Goal: Use online tool/utility: Utilize a website feature to perform a specific function

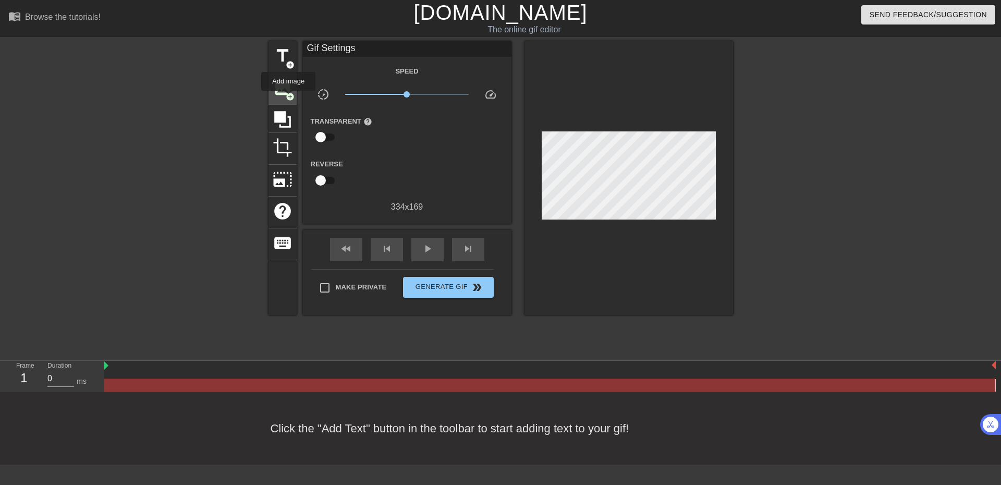
click at [288, 92] on span "add_circle" at bounding box center [290, 96] width 9 height 9
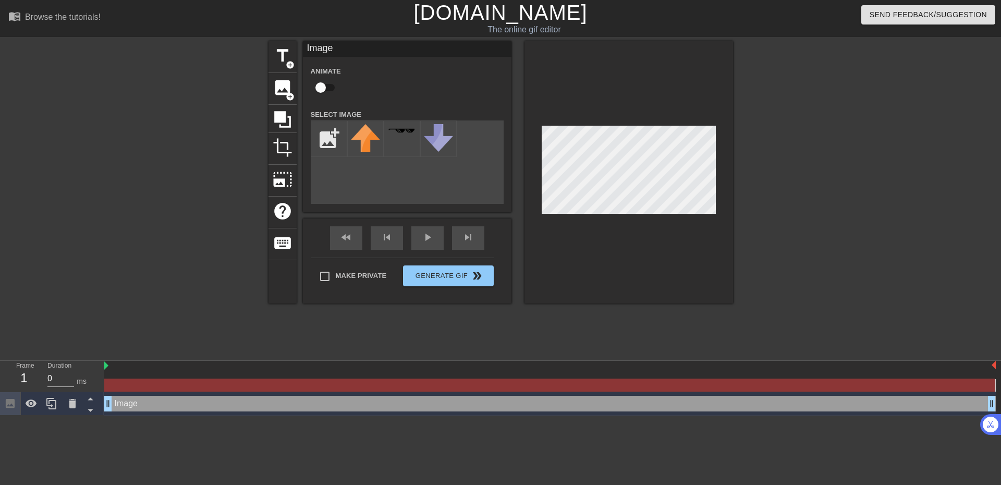
click at [789, 188] on div at bounding box center [824, 197] width 156 height 313
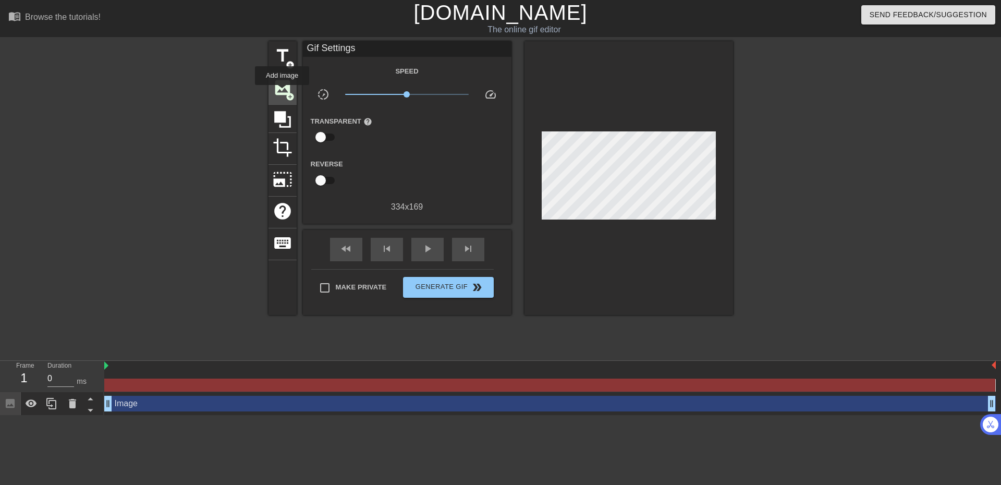
click at [282, 92] on span "image" at bounding box center [283, 88] width 20 height 20
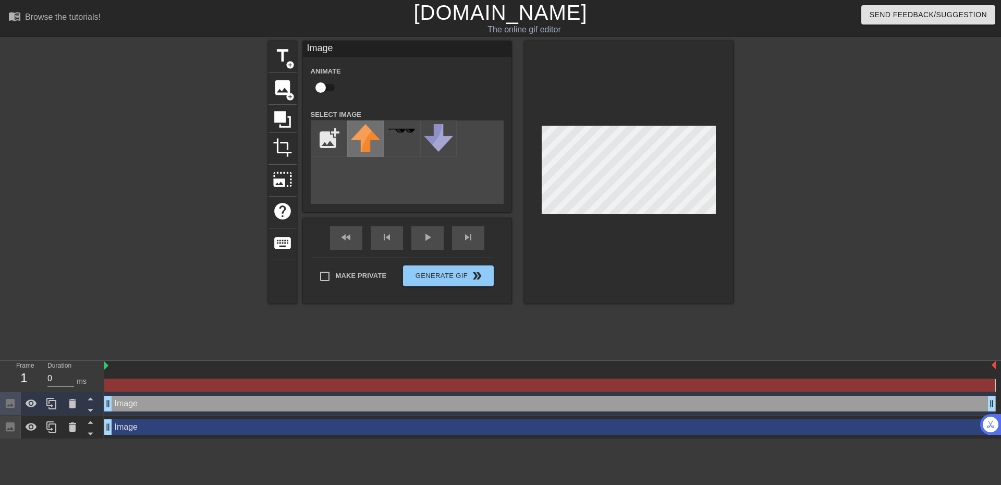
click at [371, 136] on img at bounding box center [365, 138] width 29 height 28
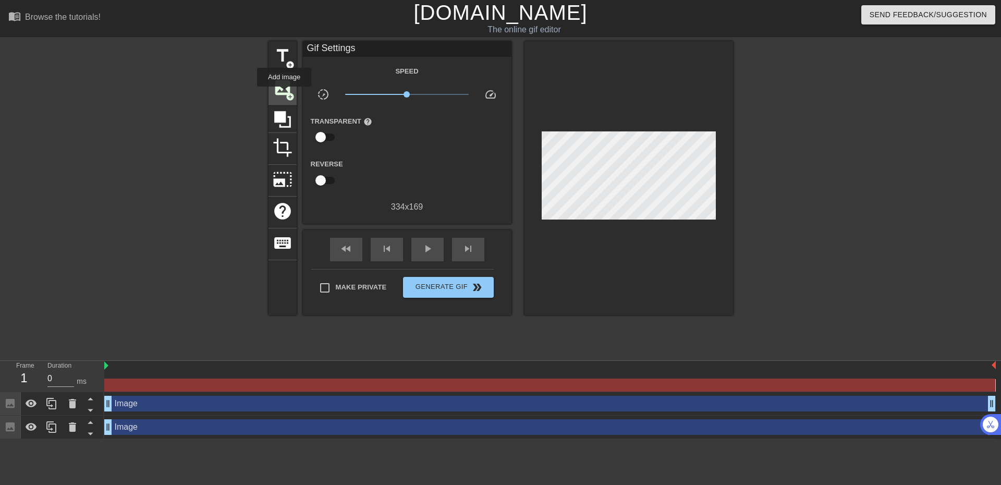
click at [284, 94] on span "image" at bounding box center [283, 88] width 20 height 20
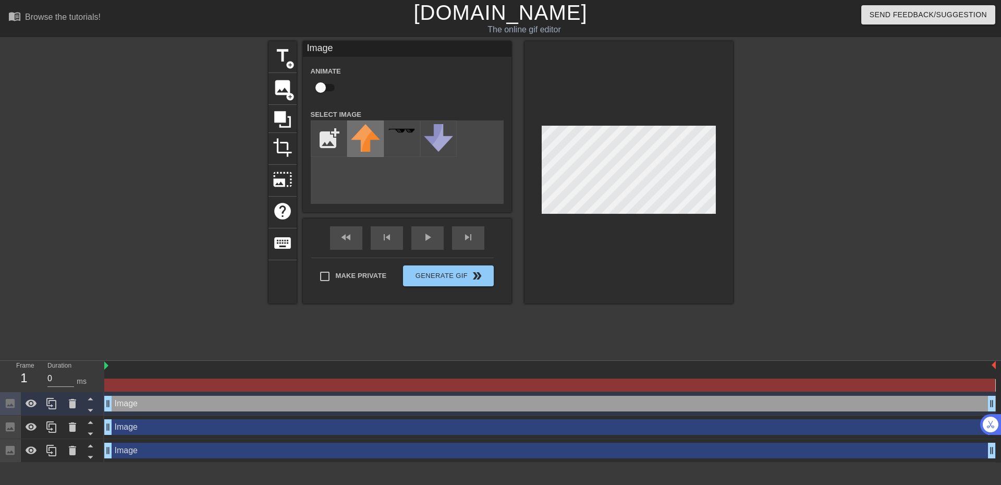
click at [375, 137] on img at bounding box center [365, 138] width 29 height 28
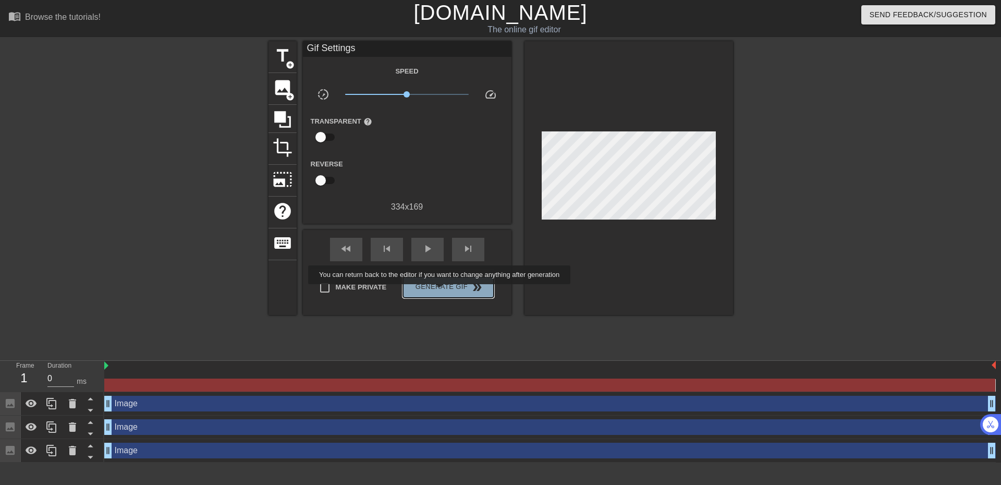
drag, startPoint x: 735, startPoint y: 227, endPoint x: 441, endPoint y: 292, distance: 301.7
click at [441, 292] on span "Generate Gif double_arrow" at bounding box center [448, 287] width 82 height 13
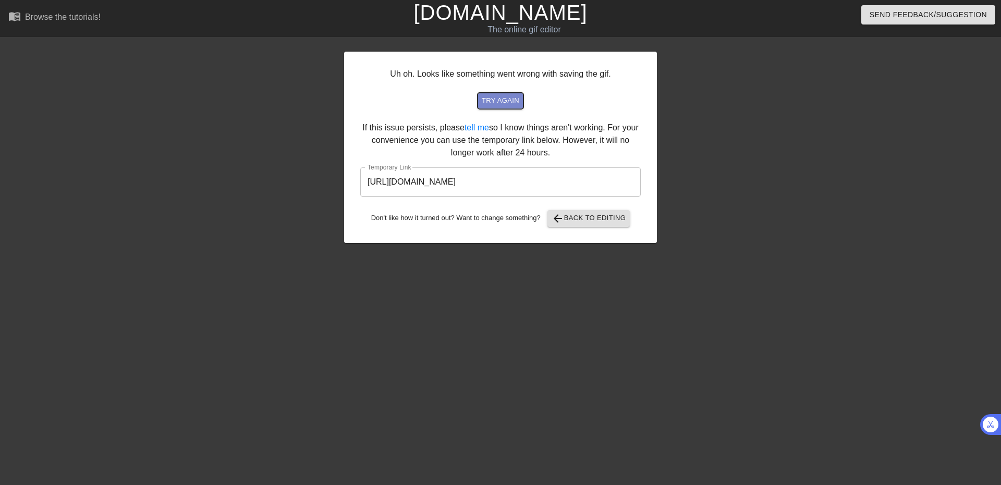
click at [494, 99] on span "try again" at bounding box center [501, 101] width 38 height 12
click at [493, 91] on div "Uh oh. Looks like something went wrong with saving the gif. try again If this i…" at bounding box center [500, 147] width 313 height 191
click at [493, 104] on span "try again" at bounding box center [501, 101] width 38 height 12
click at [572, 213] on span "arrow_back Back to Editing" at bounding box center [589, 218] width 75 height 13
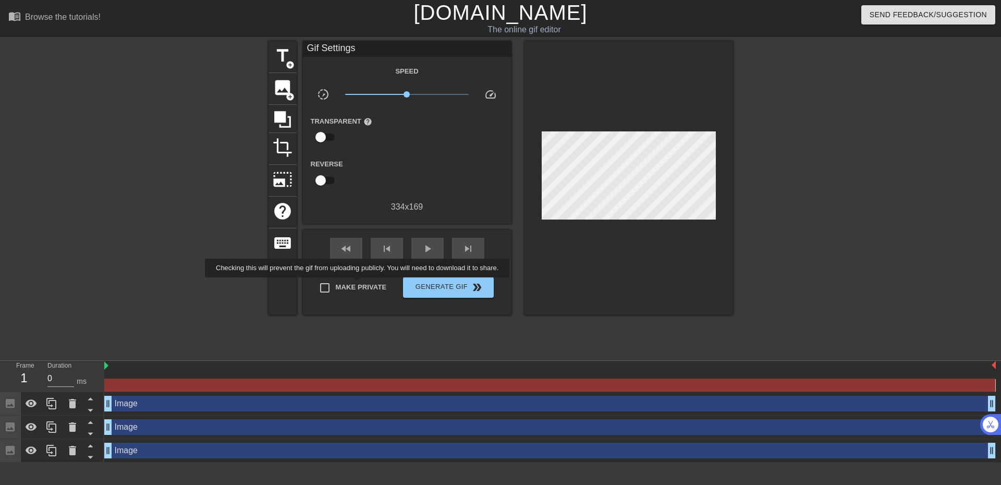
click at [359, 285] on span "Make Private" at bounding box center [361, 287] width 51 height 10
click at [336, 285] on input "Make Private" at bounding box center [325, 288] width 22 height 22
checkbox input "true"
click at [442, 288] on span "Generate Gif double_arrow" at bounding box center [448, 287] width 82 height 13
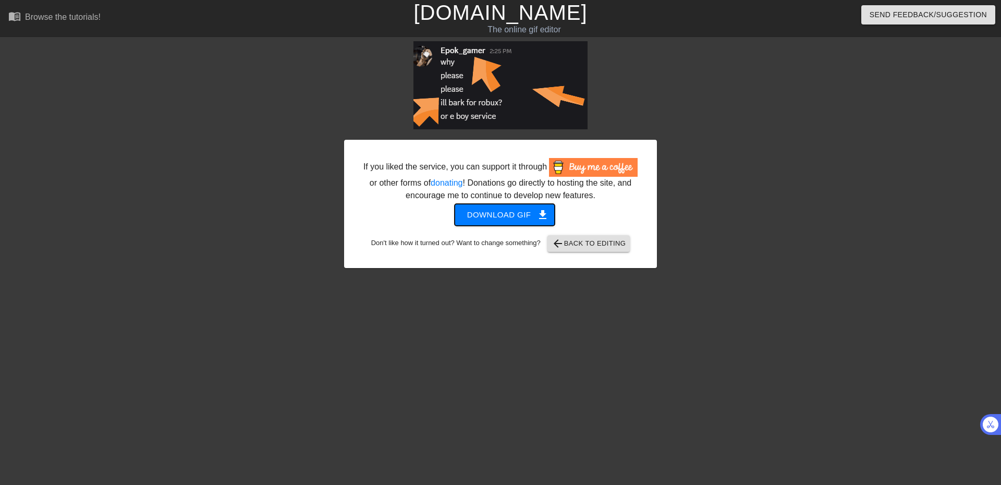
click at [499, 214] on span "Download gif get_app" at bounding box center [505, 215] width 76 height 14
